Goal: Check status: Check status

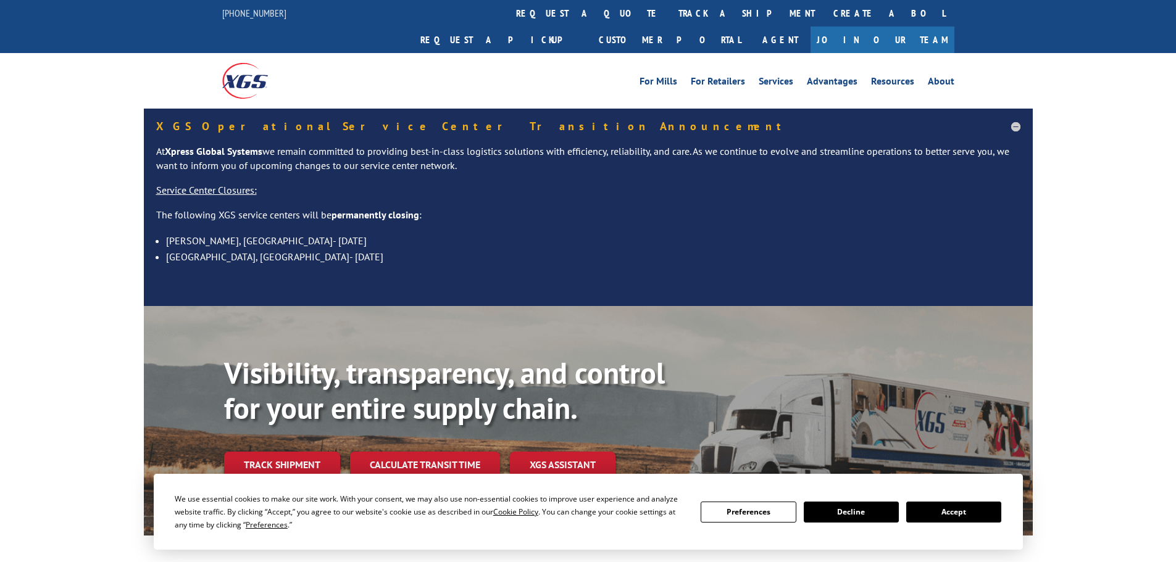
click at [990, 514] on button "Accept" at bounding box center [953, 512] width 95 height 21
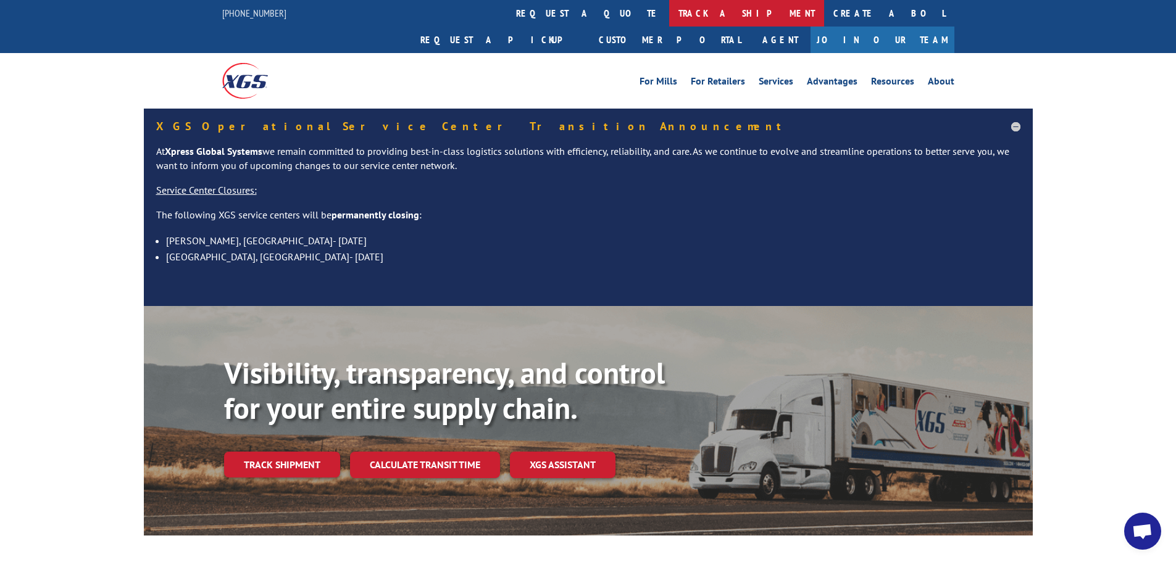
click at [669, 18] on link "track a shipment" at bounding box center [746, 13] width 155 height 27
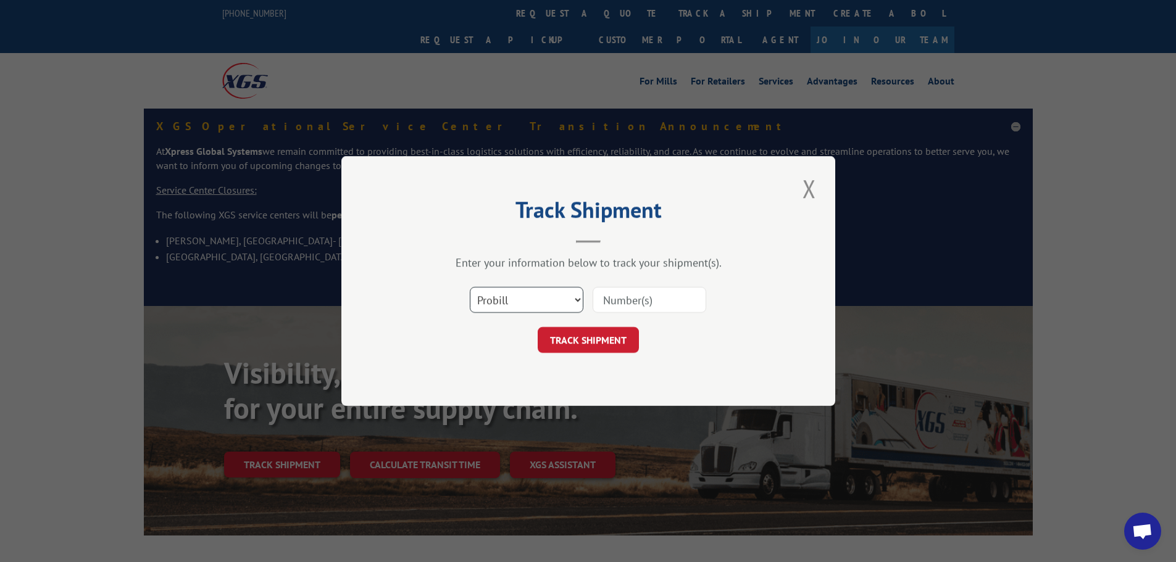
drag, startPoint x: 524, startPoint y: 300, endPoint x: 522, endPoint y: 310, distance: 10.2
click at [524, 304] on select "Select category... Probill BOL PO" at bounding box center [527, 300] width 114 height 26
select select "po"
click at [470, 287] on select "Select category... Probill BOL PO" at bounding box center [527, 300] width 114 height 26
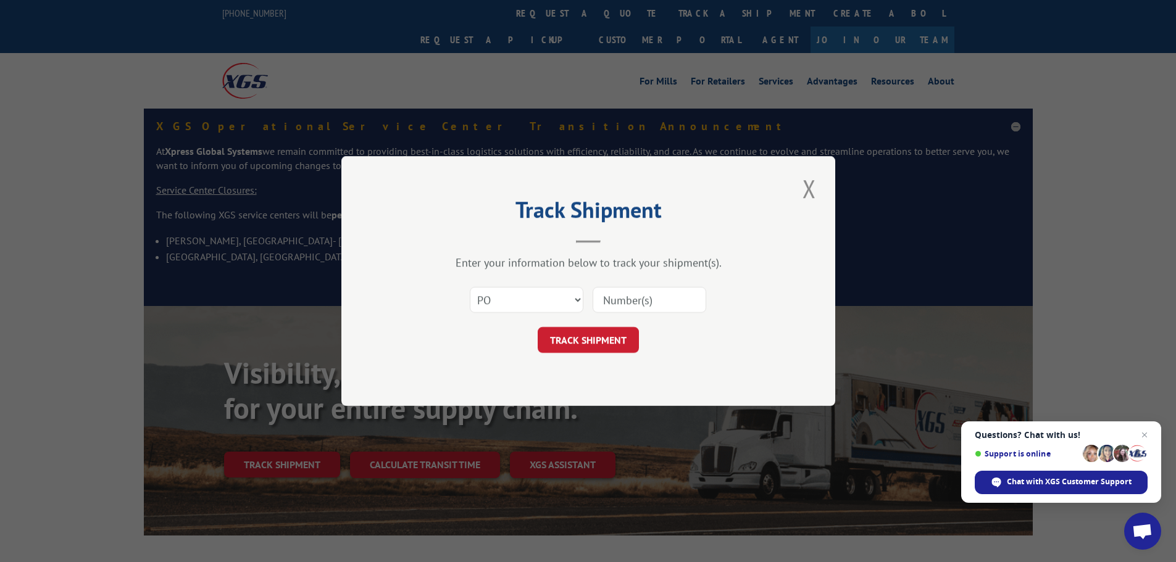
click at [624, 298] on input at bounding box center [650, 300] width 114 height 26
paste input "35519685"
type input "35519685"
drag, startPoint x: 611, startPoint y: 343, endPoint x: 681, endPoint y: 348, distance: 70.6
click at [612, 343] on button "TRACK SHIPMENT" at bounding box center [588, 340] width 101 height 26
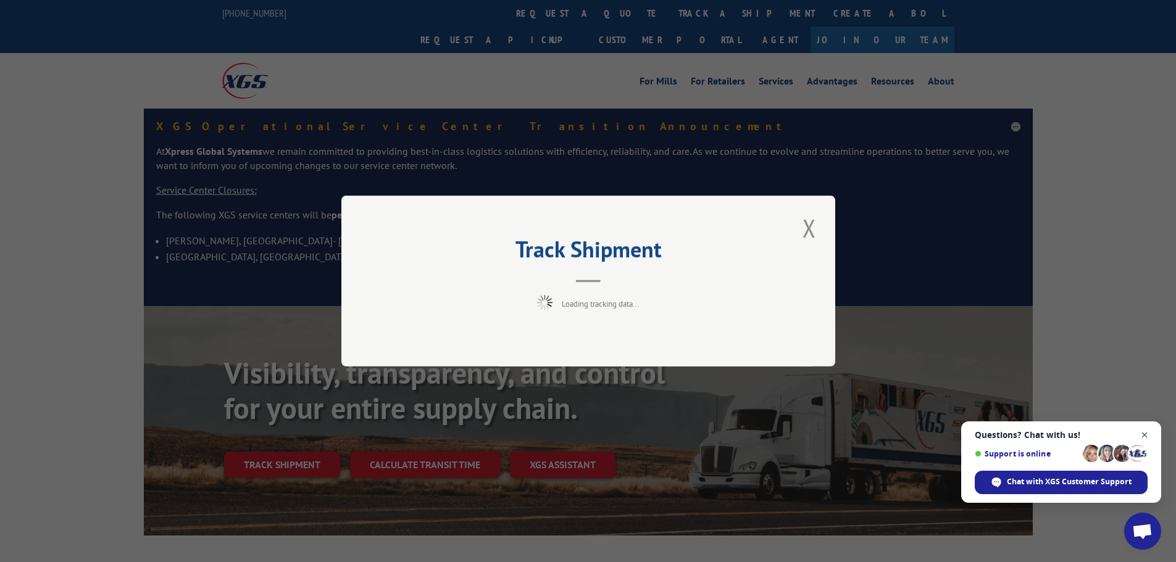
click at [1144, 432] on span "Open chat" at bounding box center [1144, 435] width 15 height 15
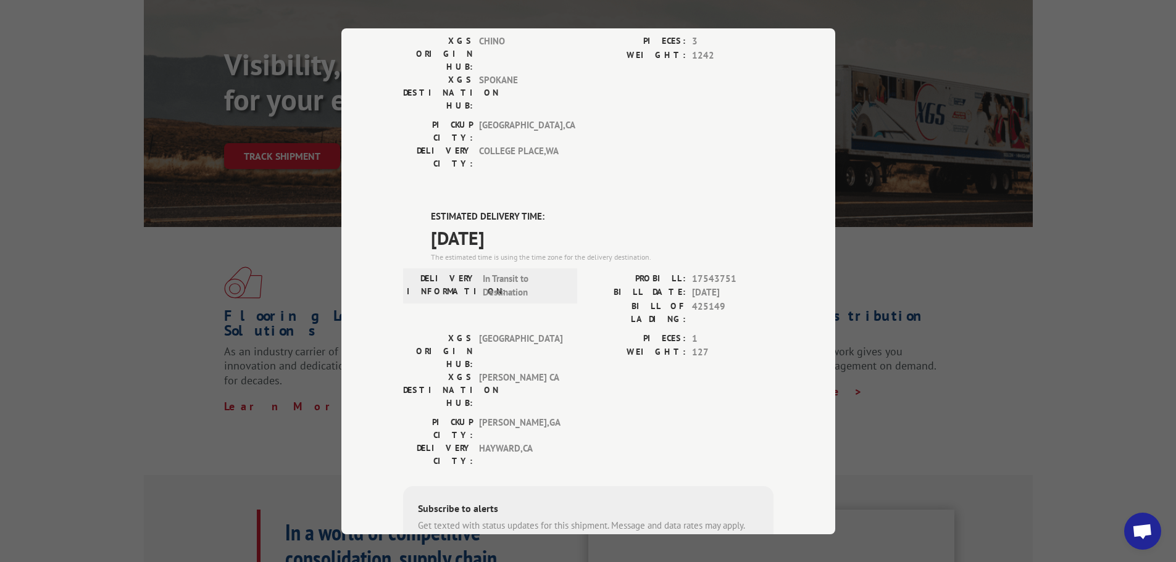
scroll to position [190, 0]
drag, startPoint x: 729, startPoint y: 238, endPoint x: 690, endPoint y: 240, distance: 39.6
click at [692, 300] on span "425149" at bounding box center [732, 313] width 81 height 26
copy span "425149"
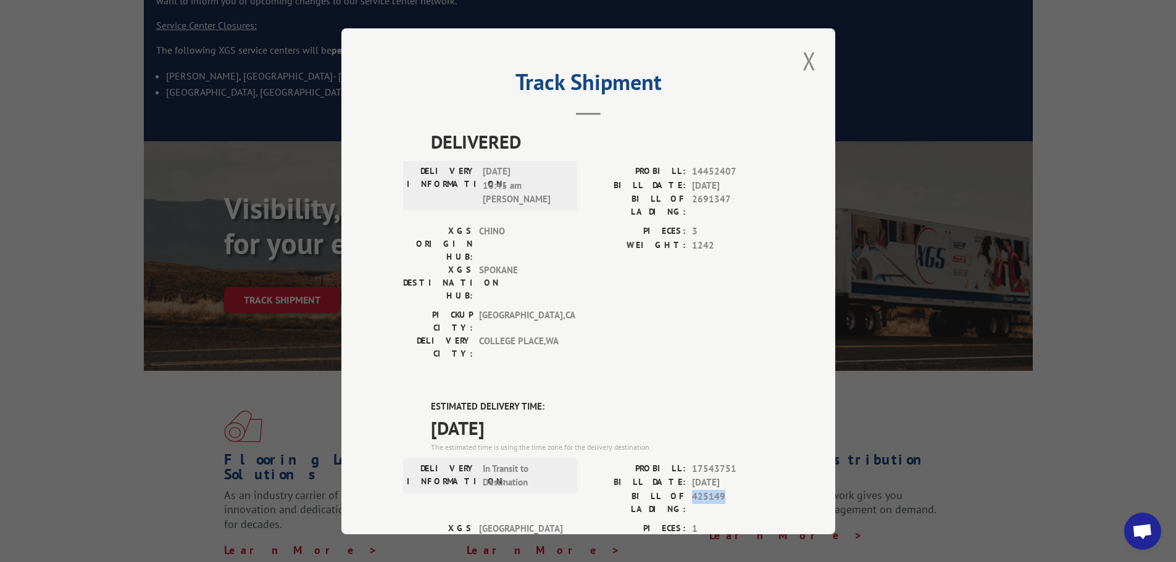
scroll to position [0, 0]
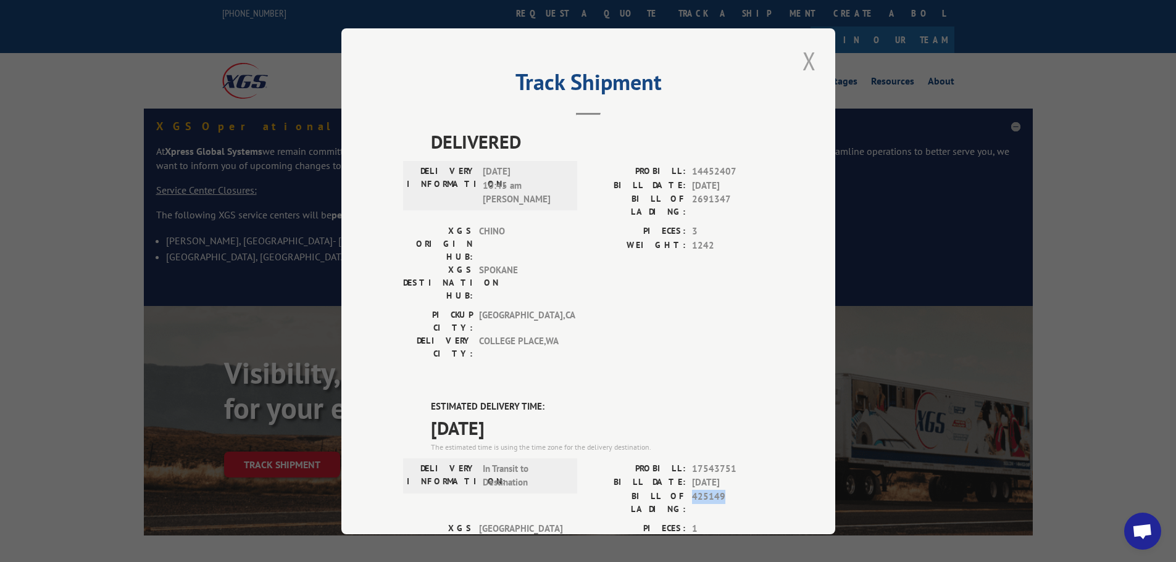
click at [803, 57] on button "Close modal" at bounding box center [809, 61] width 21 height 34
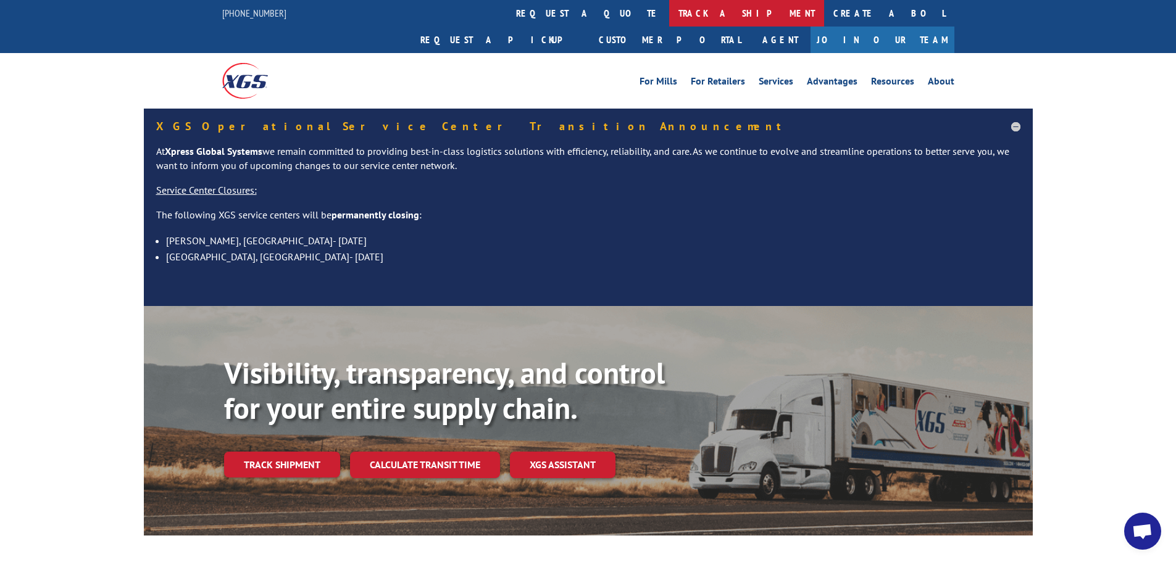
click at [669, 18] on link "track a shipment" at bounding box center [746, 13] width 155 height 27
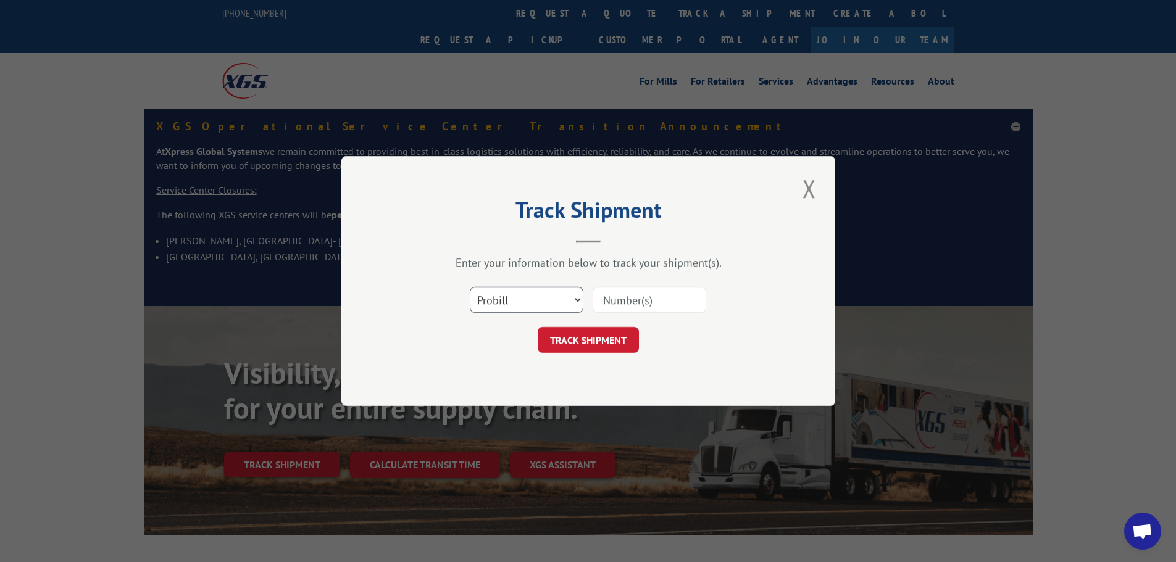
click at [532, 307] on select "Select category... Probill BOL PO" at bounding box center [527, 300] width 114 height 26
select select "bol"
click at [470, 287] on select "Select category... Probill BOL PO" at bounding box center [527, 300] width 114 height 26
click at [620, 300] on input at bounding box center [650, 300] width 114 height 26
paste input "4944901"
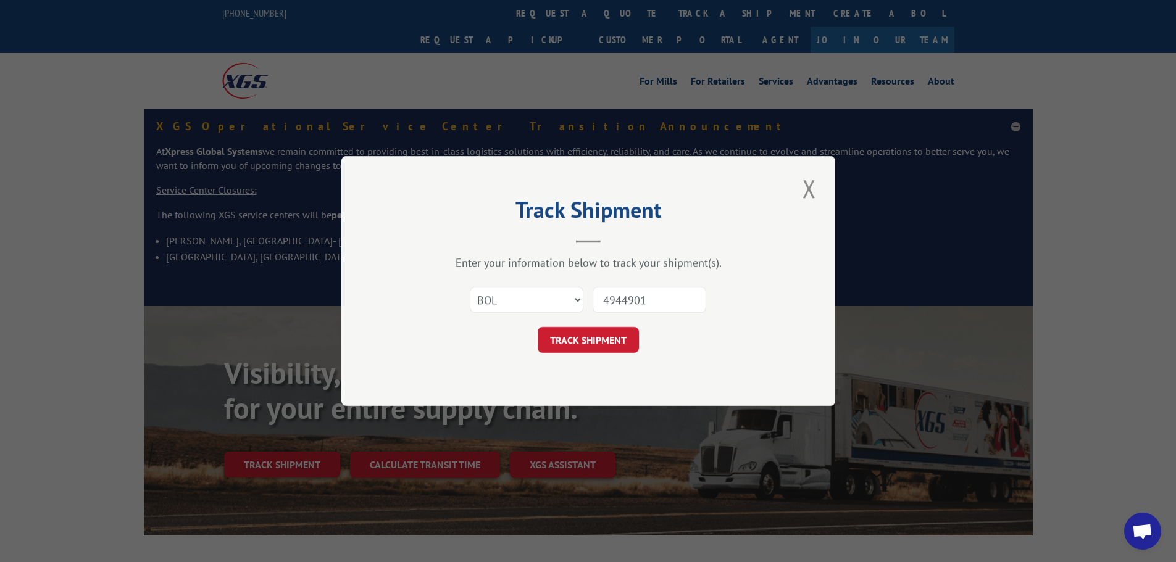
type input "4944901"
click at [608, 325] on form "Select category... Probill BOL PO 4944901 TRACK SHIPMENT" at bounding box center [588, 316] width 370 height 73
click at [612, 334] on button "TRACK SHIPMENT" at bounding box center [588, 340] width 101 height 26
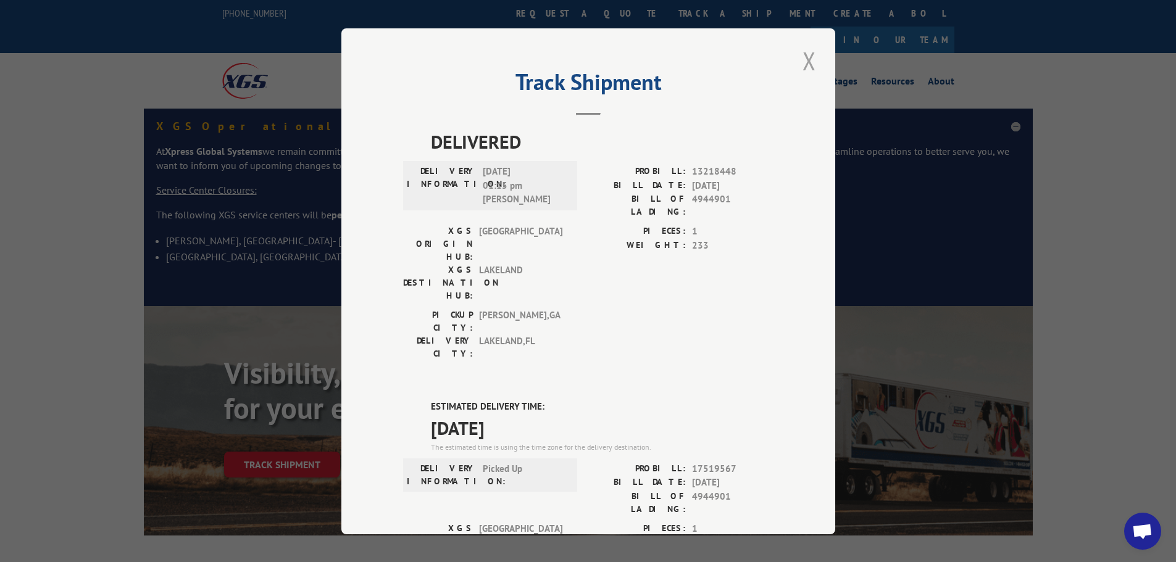
click at [805, 54] on button "Close modal" at bounding box center [809, 61] width 21 height 34
